Goal: Navigation & Orientation: Find specific page/section

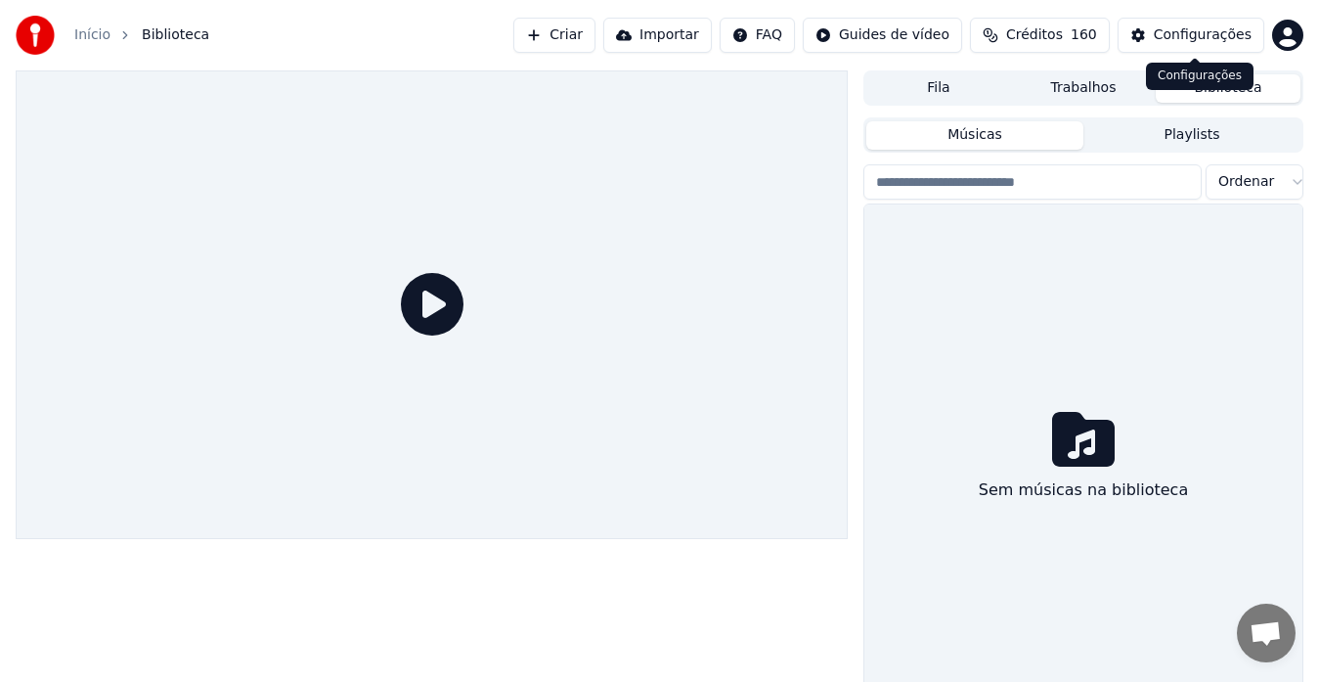
click at [1218, 29] on div "Configurações" at bounding box center [1203, 35] width 98 height 20
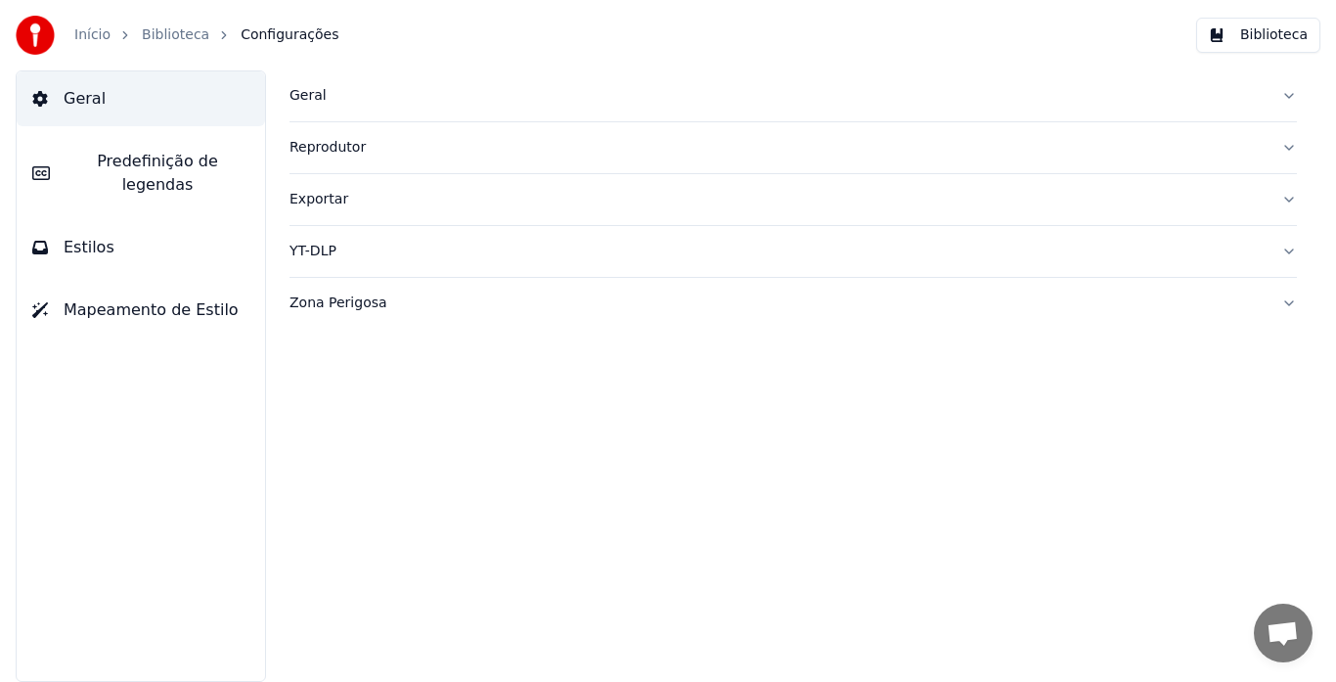
click at [1296, 196] on button "Exportar" at bounding box center [793, 199] width 1007 height 51
click at [1291, 196] on button "Exportar" at bounding box center [793, 199] width 1007 height 51
click at [314, 195] on div "Exportar" at bounding box center [778, 200] width 976 height 20
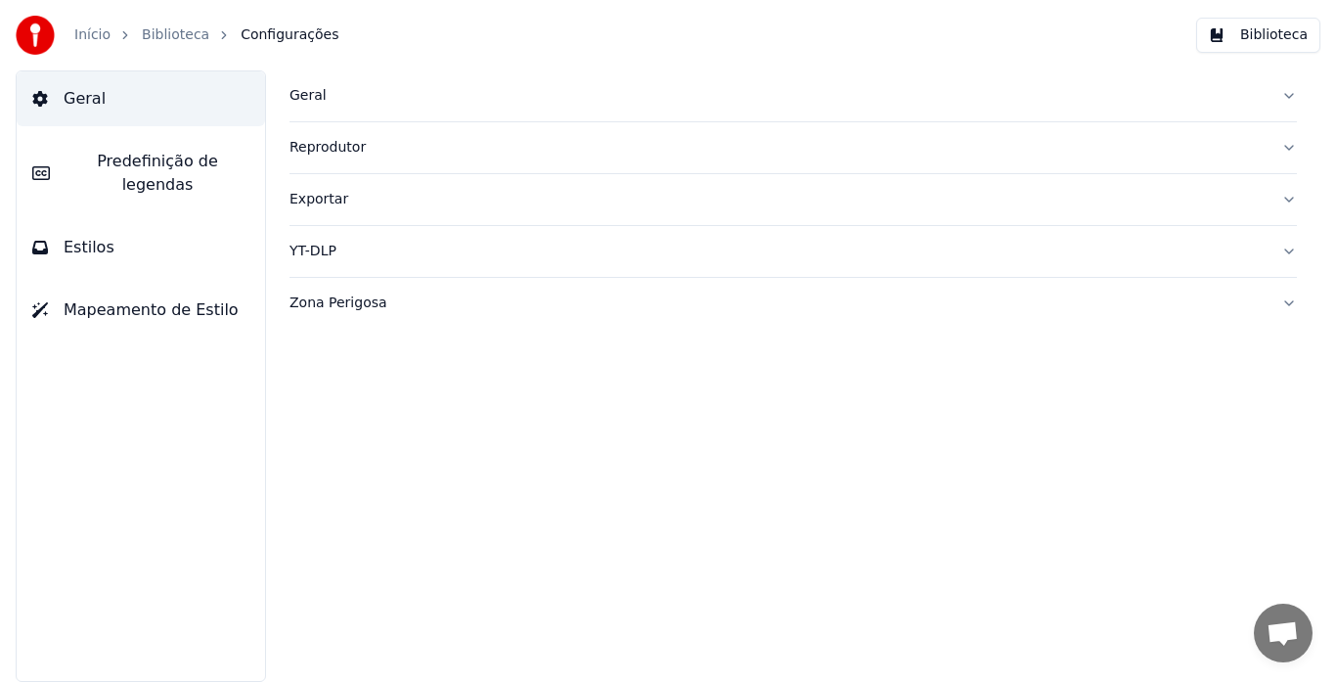
click at [315, 196] on div "Exportar" at bounding box center [778, 200] width 976 height 20
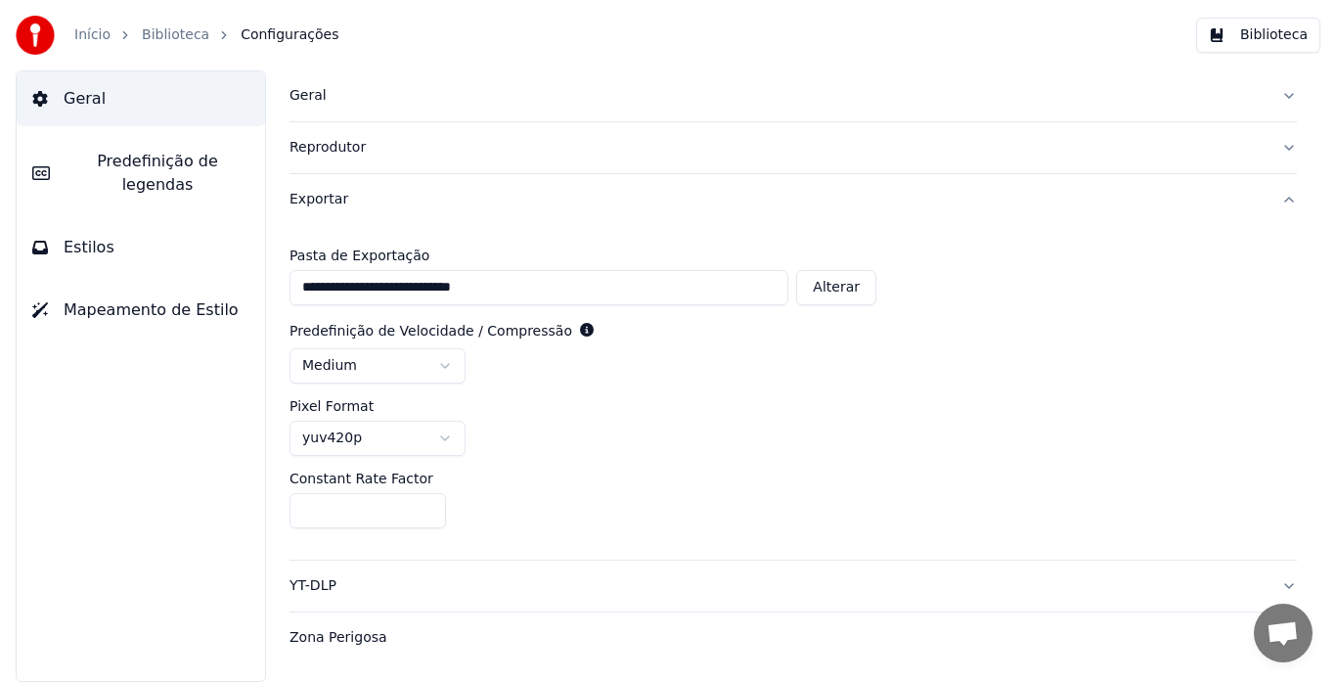
click at [327, 202] on div "Exportar" at bounding box center [778, 200] width 976 height 20
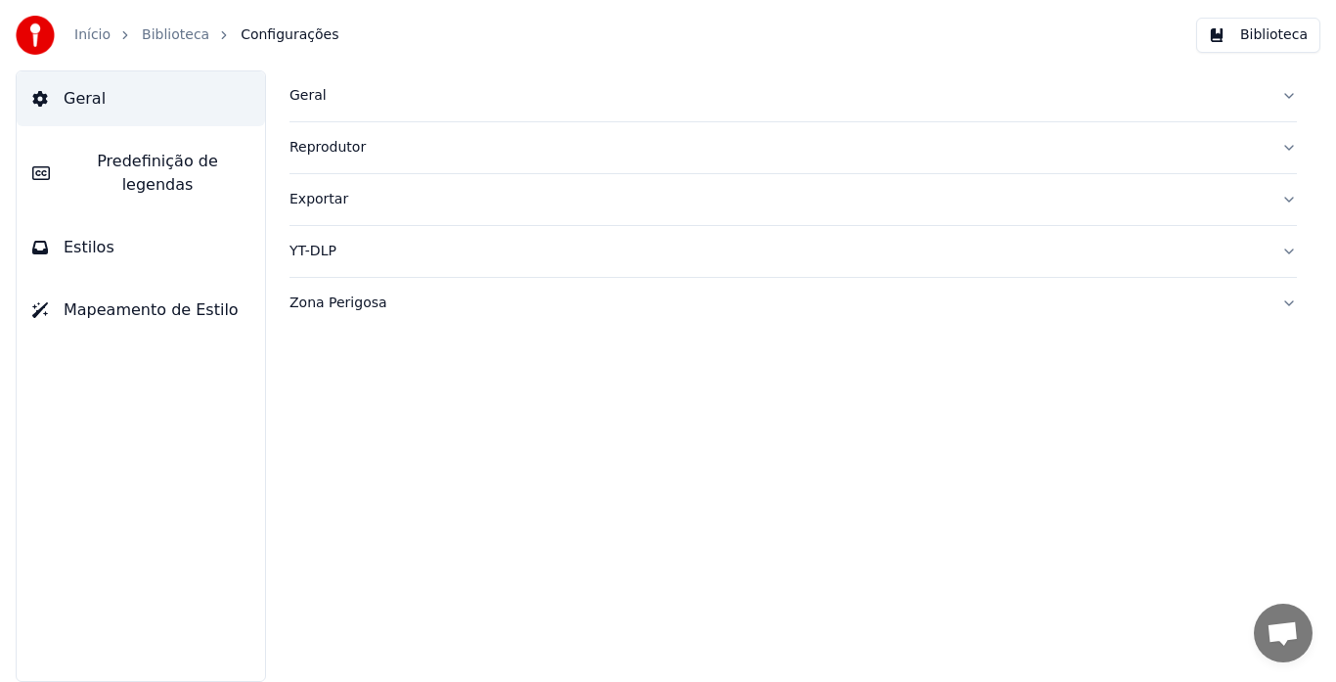
click at [334, 201] on div "Exportar" at bounding box center [778, 200] width 976 height 20
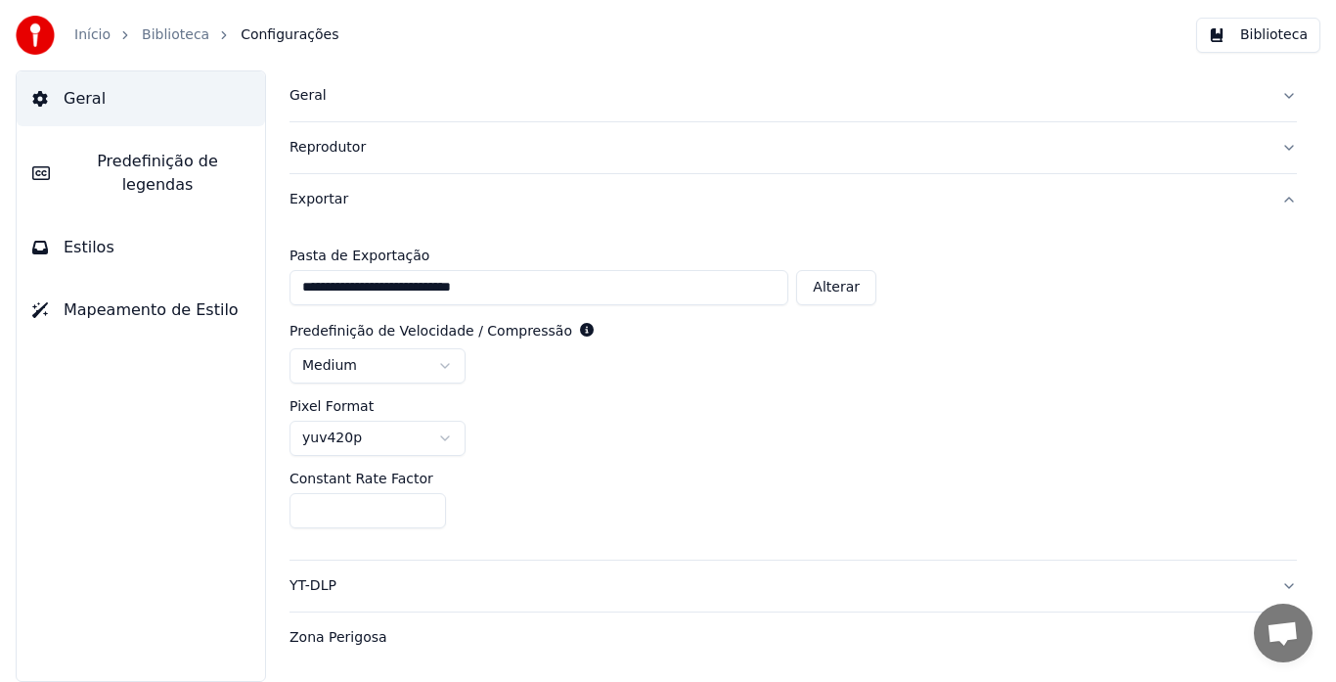
click at [633, 286] on input "**********" at bounding box center [539, 287] width 499 height 35
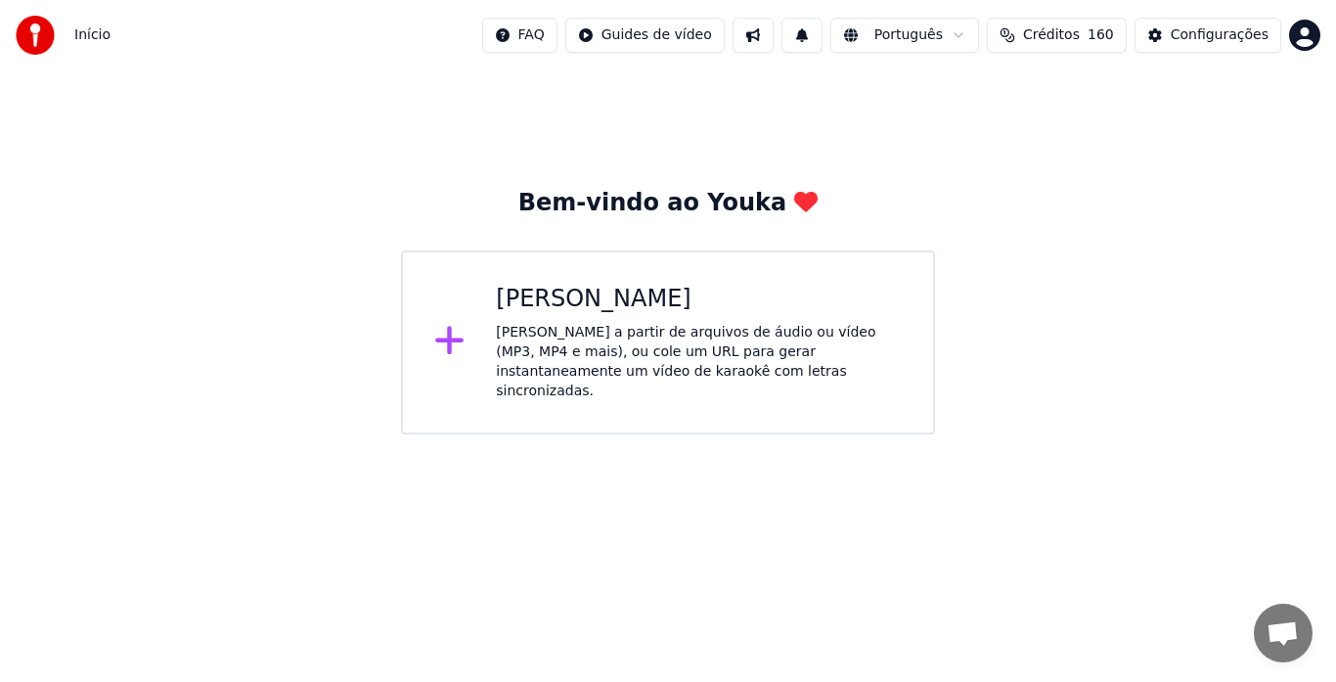
click at [1321, 40] on div "Início FAQ Guides de vídeo Português Créditos 160 Configurações" at bounding box center [668, 35] width 1336 height 70
click at [1308, 37] on html "Início FAQ Guides de vídeo Português Créditos 160 Configurações Bem-vindo ao Yo…" at bounding box center [668, 217] width 1336 height 434
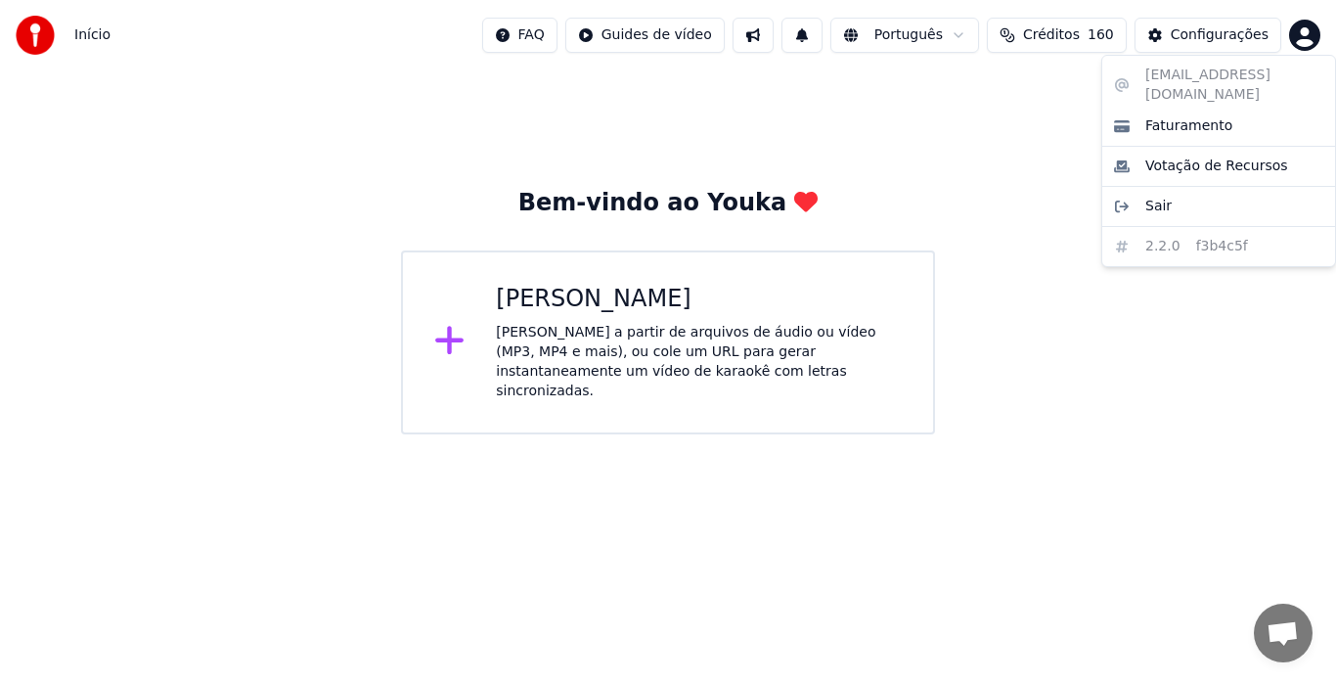
click at [1308, 37] on html "Início FAQ Guides de vídeo Português Créditos 160 Configurações Bem-vindo ao Yo…" at bounding box center [668, 217] width 1336 height 434
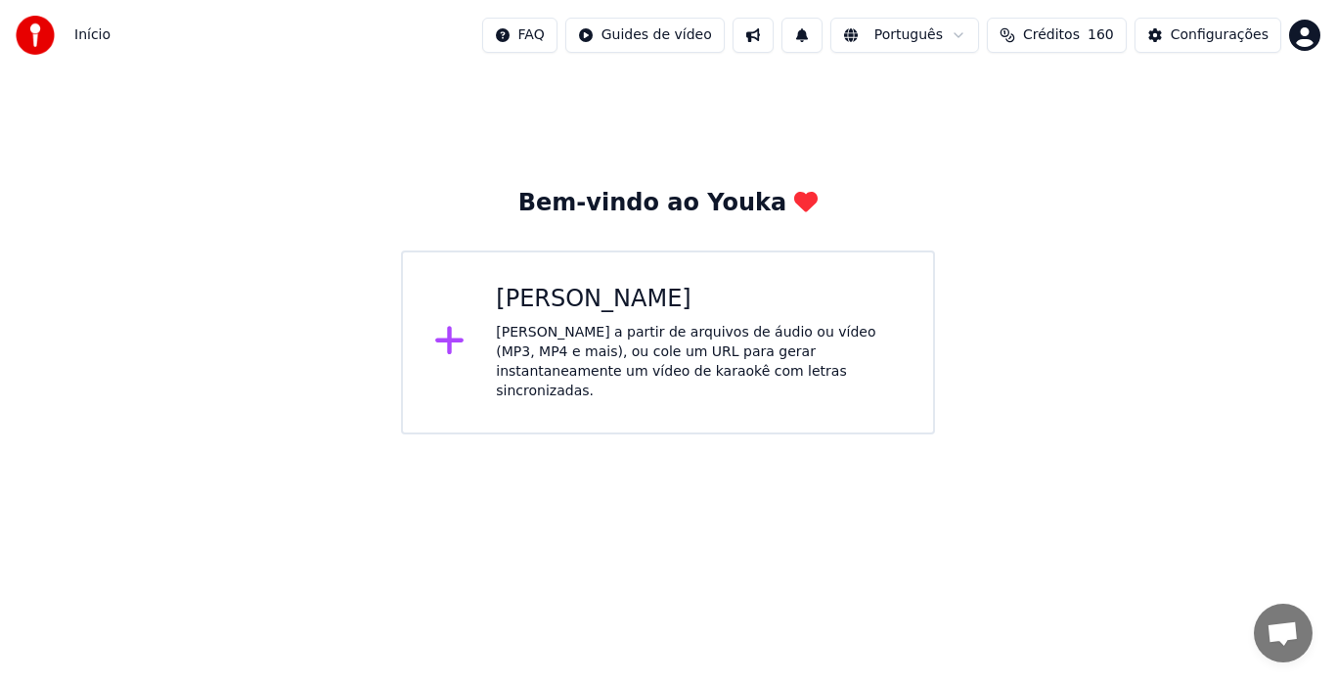
click at [974, 30] on html "Início FAQ Guides de vídeo Português Créditos 160 Configurações Bem-vindo ao Yo…" at bounding box center [668, 217] width 1336 height 434
click at [43, 35] on img at bounding box center [35, 35] width 39 height 39
click at [102, 35] on span "Início" at bounding box center [92, 35] width 36 height 20
click at [1222, 45] on button "Configurações" at bounding box center [1208, 35] width 147 height 35
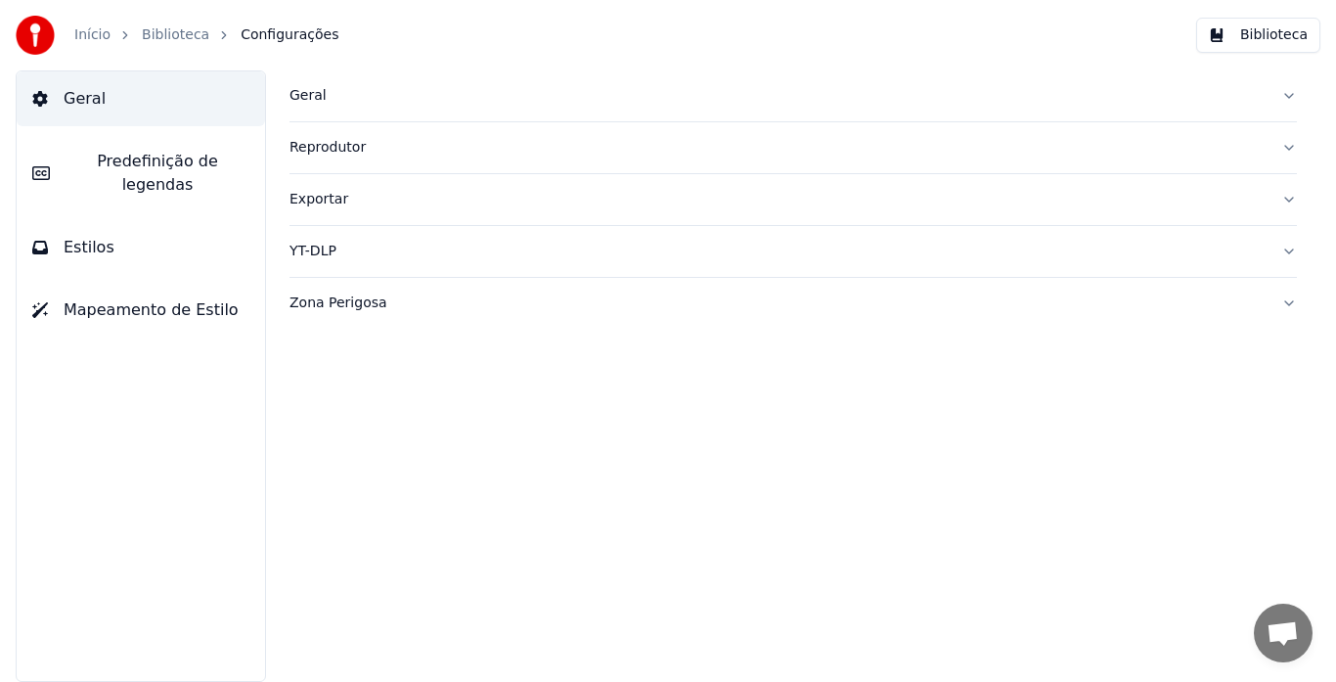
click at [1222, 45] on button "Biblioteca" at bounding box center [1258, 35] width 124 height 35
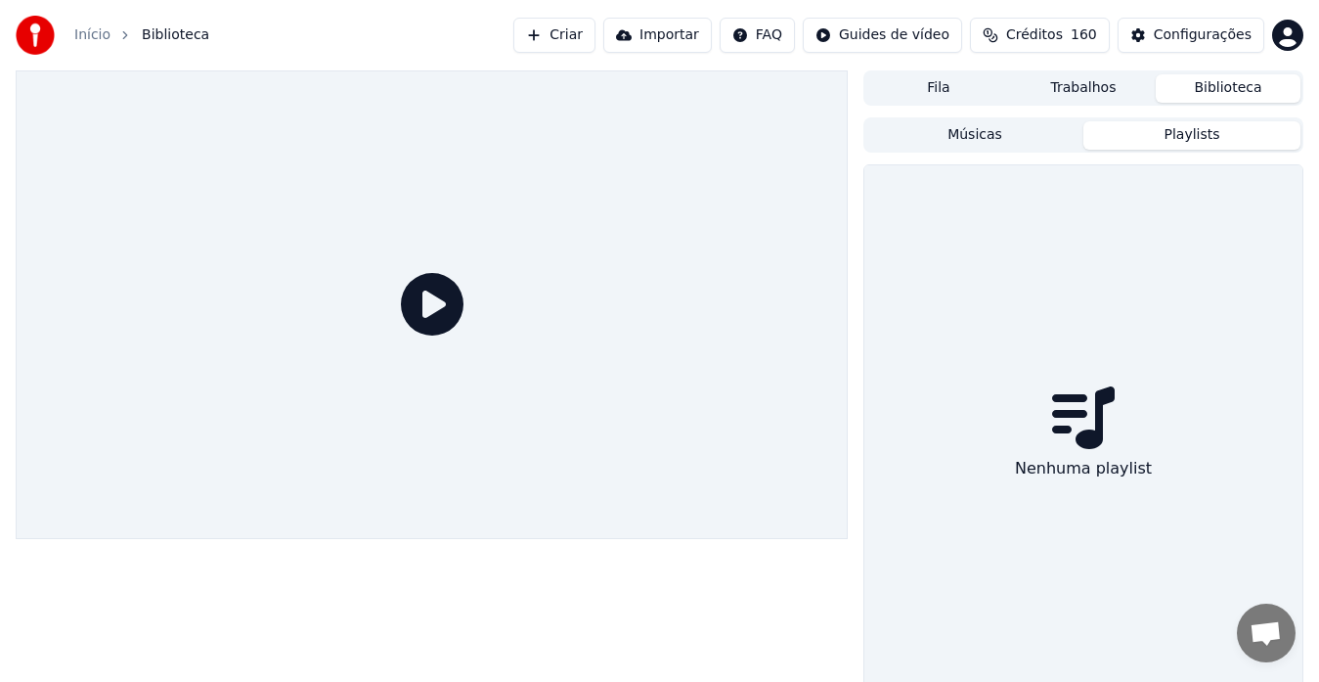
click at [1137, 128] on button "Playlists" at bounding box center [1192, 135] width 217 height 28
click at [1054, 126] on button "Músicas" at bounding box center [975, 135] width 217 height 28
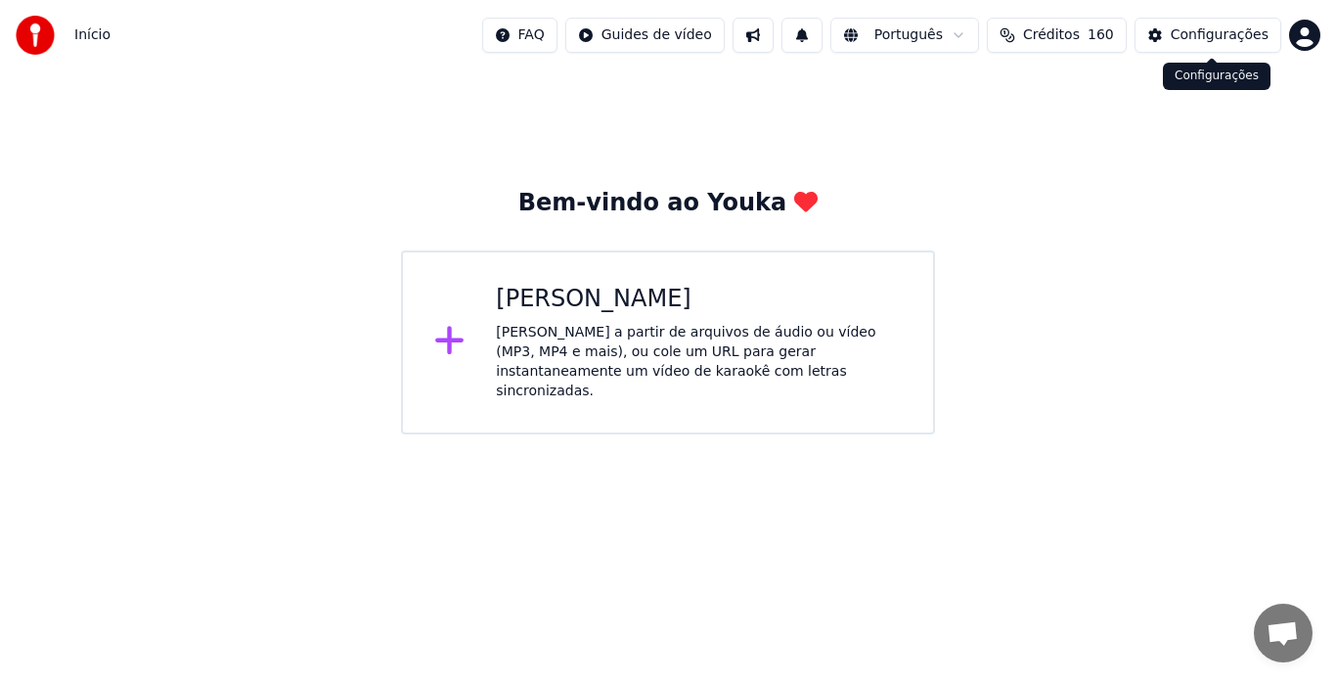
click at [1158, 51] on button "Configurações" at bounding box center [1208, 35] width 147 height 35
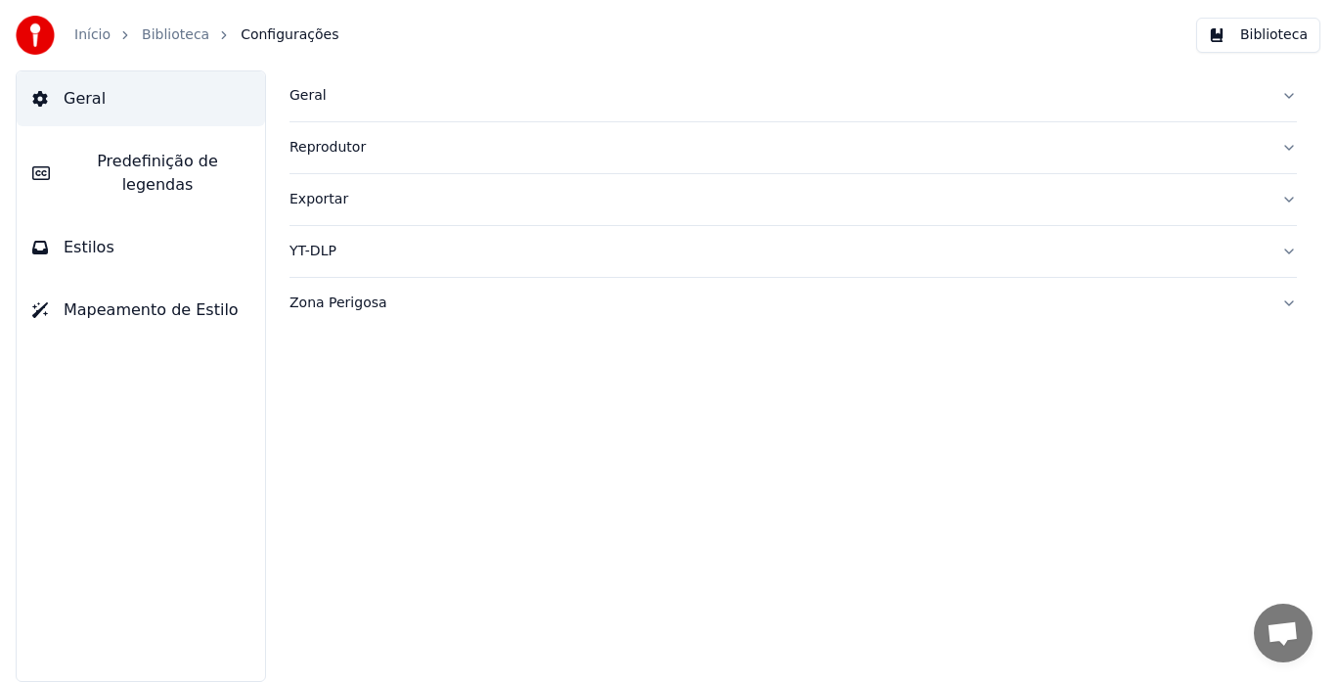
click at [1273, 28] on button "Biblioteca" at bounding box center [1258, 35] width 124 height 35
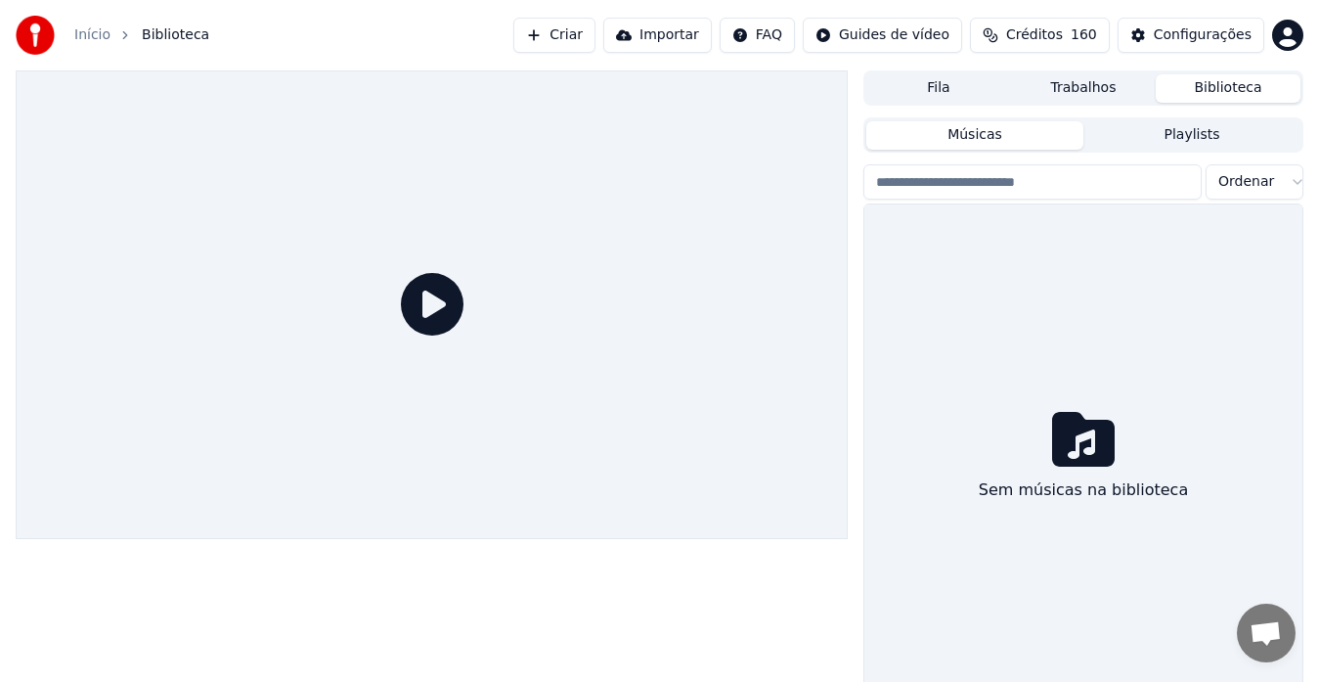
click at [1226, 92] on button "Biblioteca" at bounding box center [1228, 88] width 145 height 28
click at [1030, 152] on div "Músicas Playlists" at bounding box center [1084, 134] width 440 height 35
click at [1018, 133] on button "Músicas" at bounding box center [975, 135] width 217 height 28
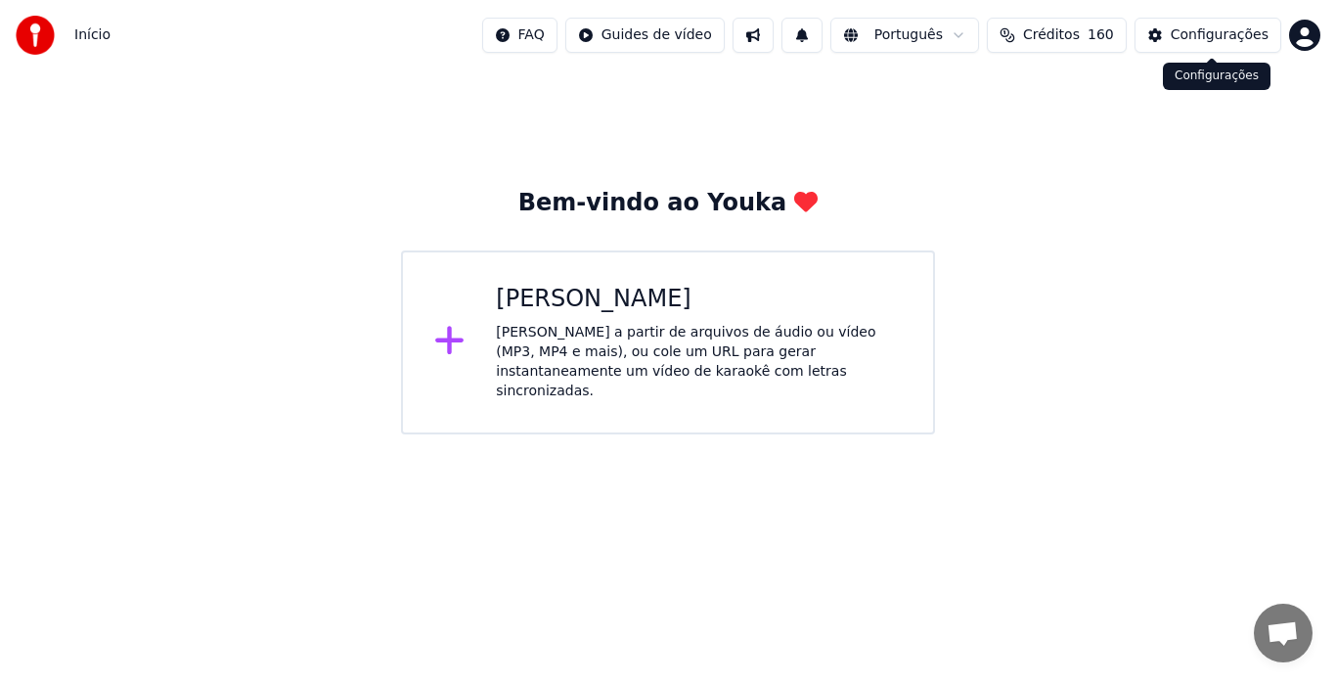
click at [1220, 46] on button "Configurações" at bounding box center [1208, 35] width 147 height 35
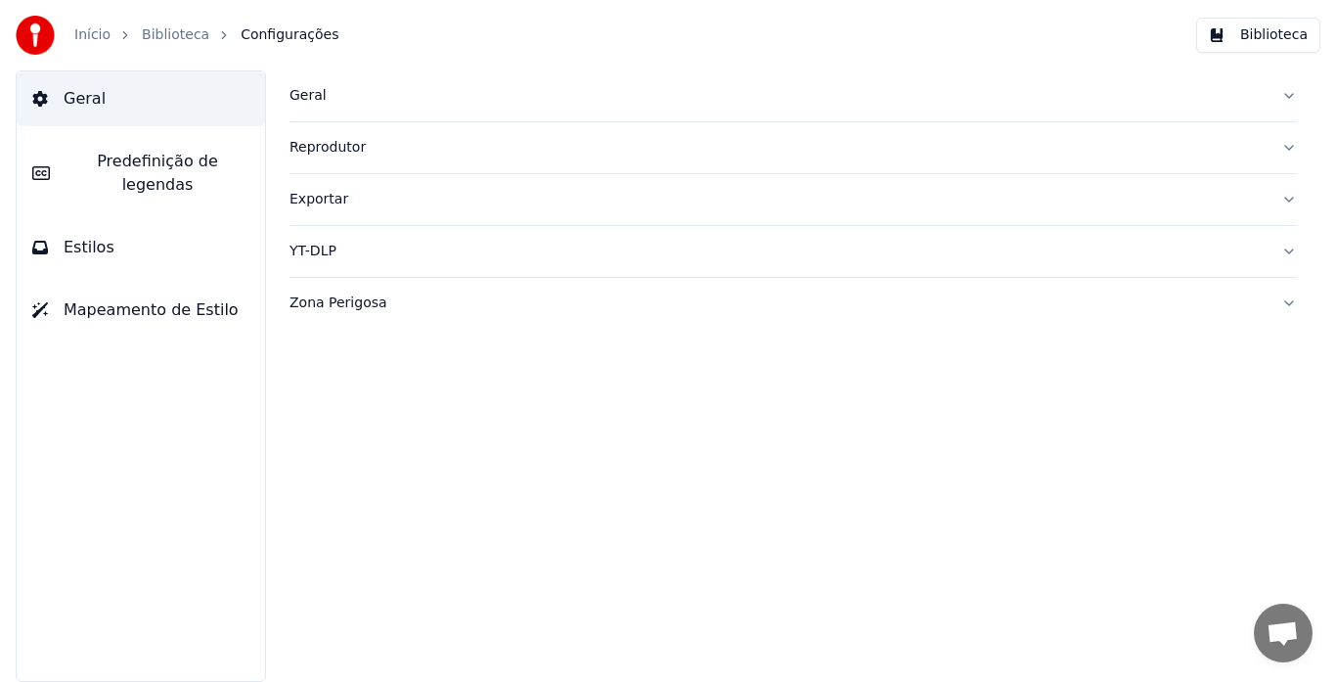
click at [1271, 46] on button "Biblioteca" at bounding box center [1258, 35] width 124 height 35
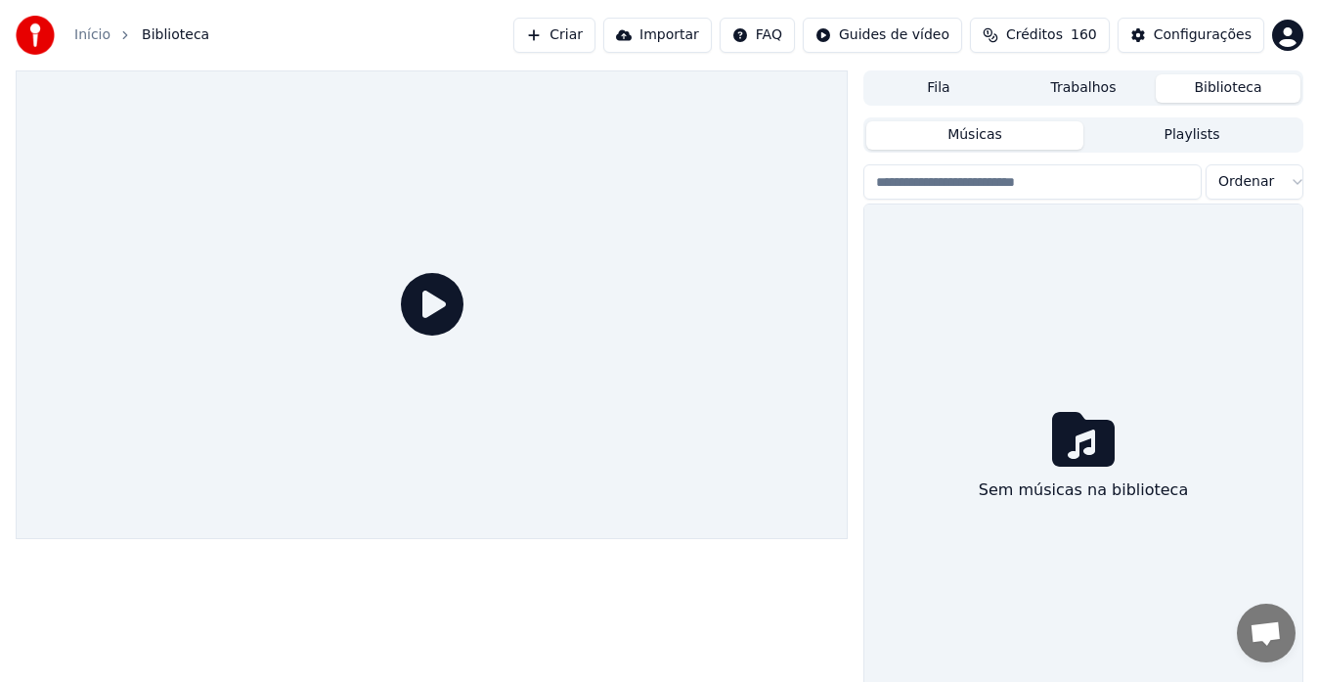
click at [1078, 426] on icon at bounding box center [1083, 439] width 63 height 55
click at [1283, 37] on html "Início Biblioteca Criar Importar FAQ Guides de vídeo Créditos 160 Configurações…" at bounding box center [659, 341] width 1319 height 682
